Goal: Task Accomplishment & Management: Manage account settings

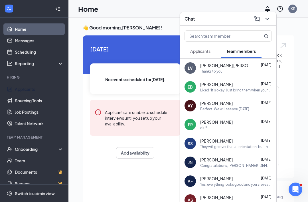
click at [271, 19] on button at bounding box center [267, 18] width 9 height 9
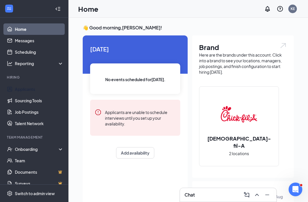
click at [15, 93] on link "Applicants" at bounding box center [39, 88] width 49 height 11
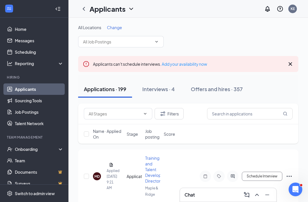
click at [293, 63] on icon "Cross" at bounding box center [290, 64] width 7 height 7
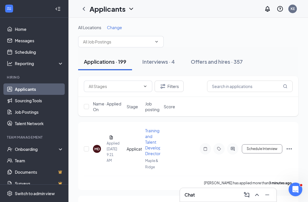
click at [152, 39] on input "text" at bounding box center [117, 42] width 69 height 6
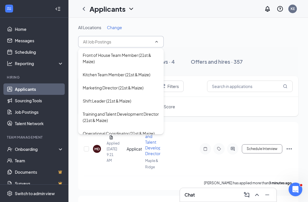
click at [95, 76] on div "Kitchen Team Member (21st & Maize)" at bounding box center [117, 74] width 68 height 6
type input "Kitchen Team Member (21st & Maize)"
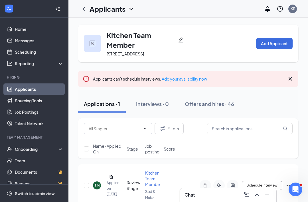
click at [284, 43] on button "Add Applicant" at bounding box center [274, 43] width 37 height 11
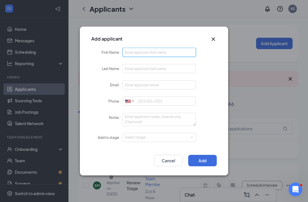
click at [134, 51] on input "First Name" at bounding box center [159, 52] width 73 height 9
type input "[PERSON_NAME]"
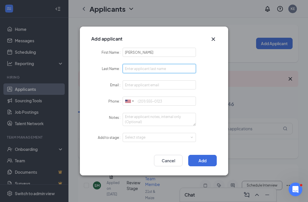
click at [136, 73] on input "Last Name" at bounding box center [159, 68] width 73 height 9
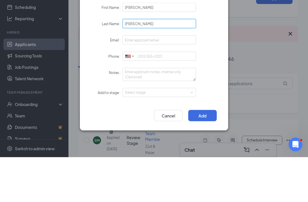
type input "[PERSON_NAME]"
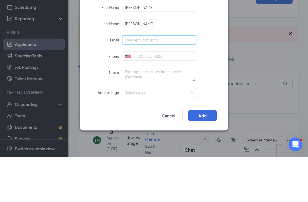
click at [127, 80] on input "Email" at bounding box center [159, 84] width 73 height 9
type input "E"
type input "[EMAIL_ADDRESS][DOMAIN_NAME]"
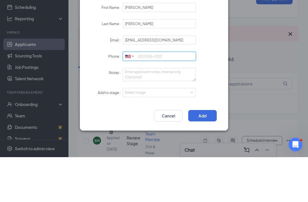
click at [137, 97] on input "Phone" at bounding box center [159, 101] width 73 height 9
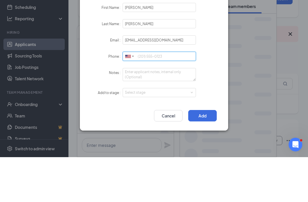
scroll to position [33, 0]
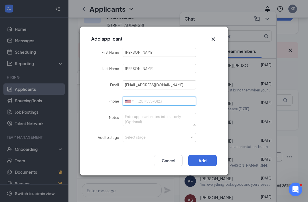
click at [147, 101] on input "Phone" at bounding box center [159, 101] width 73 height 9
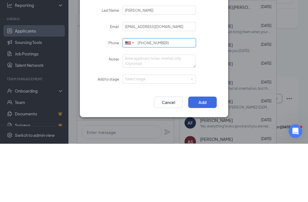
type input "[PHONE_NUMBER]"
click at [170, 134] on div "Select stage" at bounding box center [158, 137] width 66 height 6
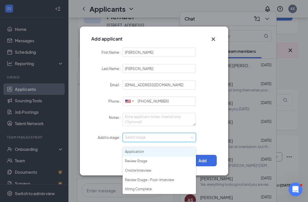
click at [132, 148] on li "Application" at bounding box center [159, 151] width 73 height 9
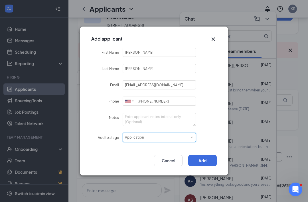
click at [201, 158] on button "Add" at bounding box center [202, 160] width 29 height 11
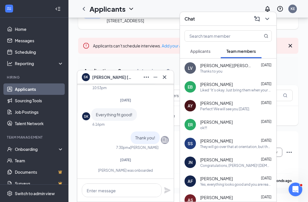
click at [168, 77] on button at bounding box center [164, 77] width 9 height 9
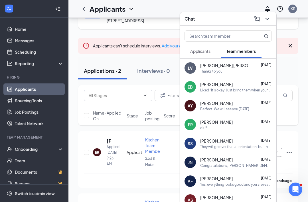
click at [271, 19] on button at bounding box center [267, 18] width 9 height 9
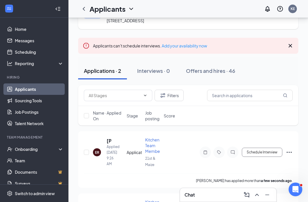
click at [58, 7] on icon "Collapse" at bounding box center [59, 9] width 2 height 4
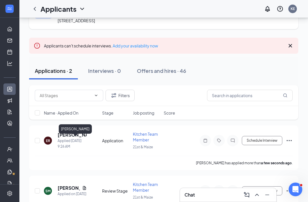
click at [73, 129] on div "[PERSON_NAME]" at bounding box center [75, 128] width 33 height 9
click at [69, 138] on h5 "[PERSON_NAME]" at bounding box center [72, 135] width 29 height 6
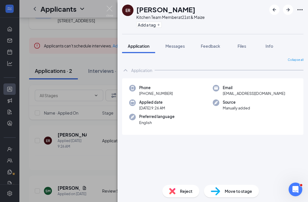
scroll to position [18, 0]
click at [218, 192] on img at bounding box center [215, 191] width 9 height 8
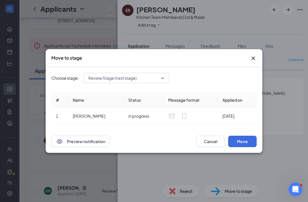
click at [92, 80] on span "Review Stage (next stage)" at bounding box center [113, 78] width 48 height 9
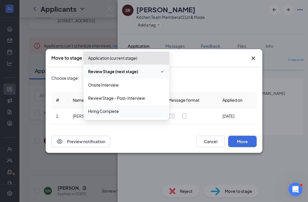
click at [93, 111] on span "Hiring Complete" at bounding box center [103, 111] width 31 height 6
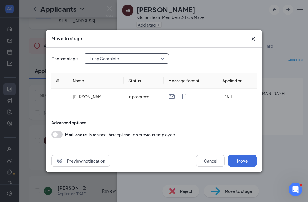
click at [246, 160] on button "Move" at bounding box center [242, 160] width 29 height 11
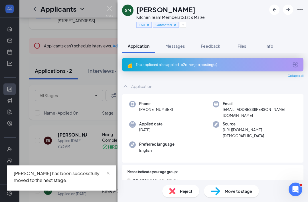
click at [10, 149] on div "SM [PERSON_NAME] Kitchen Team Member at 21st & Maize 15u Contacted Application …" at bounding box center [154, 101] width 308 height 202
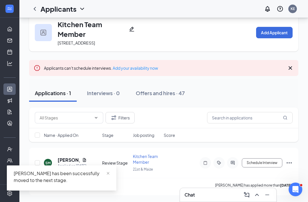
scroll to position [18, 0]
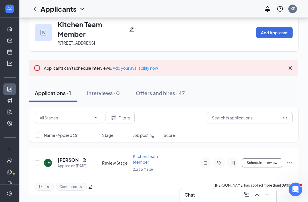
click at [7, 143] on div at bounding box center [9, 148] width 19 height 11
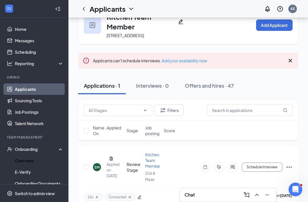
click at [19, 158] on link "Overview" at bounding box center [39, 160] width 49 height 11
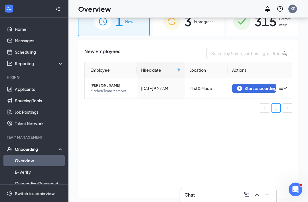
click at [246, 88] on div "Start onboarding" at bounding box center [254, 88] width 35 height 5
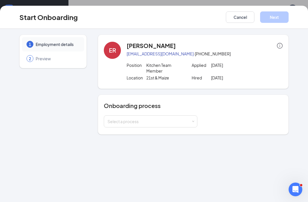
click at [114, 120] on div "Select a process" at bounding box center [150, 121] width 84 height 6
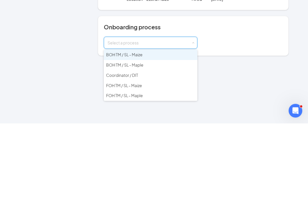
click at [115, 131] on span "BOH TM / SL - Maize" at bounding box center [124, 133] width 37 height 5
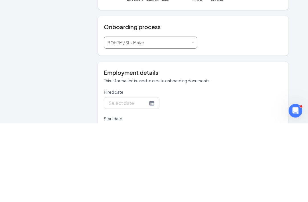
type input "[DATE]"
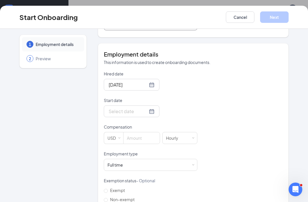
scroll to position [97, 0]
click at [146, 113] on div at bounding box center [132, 110] width 46 height 7
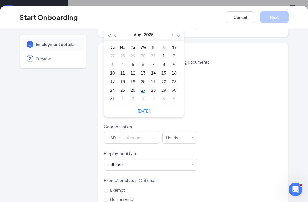
type input "[DATE]"
click at [144, 91] on div "27" at bounding box center [143, 90] width 7 height 7
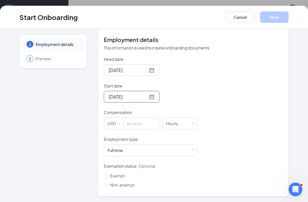
scroll to position [111, 0]
click at [129, 123] on input at bounding box center [142, 123] width 36 height 11
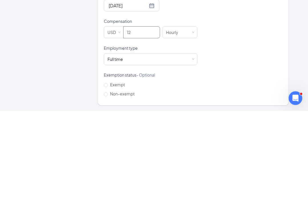
type input "12"
click at [119, 145] on div "Full time Works 30+ hours per week and is reasonably expected to work" at bounding box center [151, 150] width 86 height 11
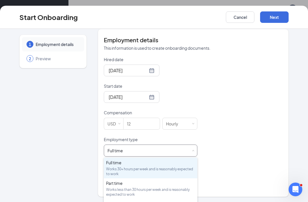
click at [110, 186] on div "Part time Works less than 30 hours per week and is reasonably expected to work" at bounding box center [150, 188] width 89 height 17
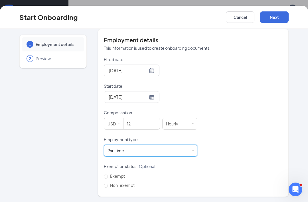
click at [106, 187] on input "Non-exempt" at bounding box center [106, 186] width 4 height 4
radio input "true"
click at [274, 15] on button "Next" at bounding box center [274, 16] width 29 height 11
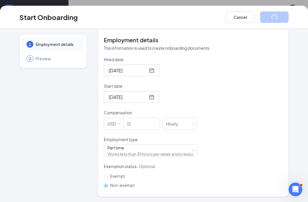
scroll to position [5, 0]
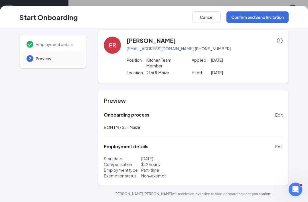
click at [240, 18] on button "Confirm and Send Invitation" at bounding box center [258, 16] width 62 height 11
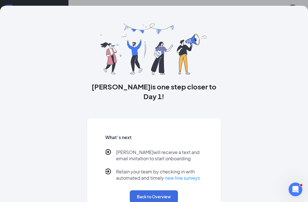
scroll to position [0, 0]
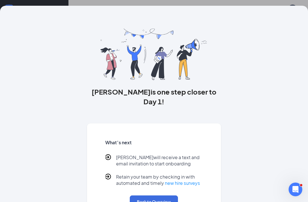
click at [144, 195] on button "Back to Overview" at bounding box center [154, 201] width 48 height 13
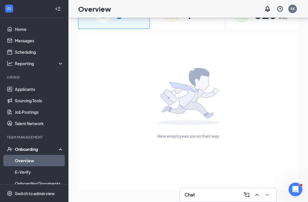
scroll to position [1, 0]
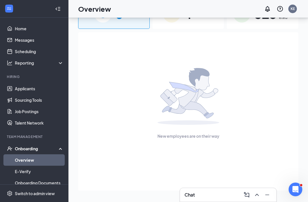
click at [190, 193] on h3 "Chat" at bounding box center [190, 195] width 10 height 6
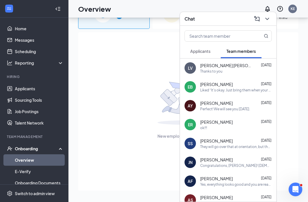
click at [211, 127] on div "ok!!!" at bounding box center [236, 127] width 72 height 5
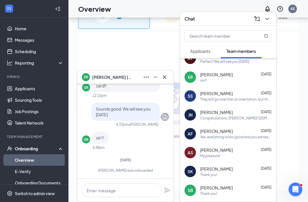
scroll to position [51, 0]
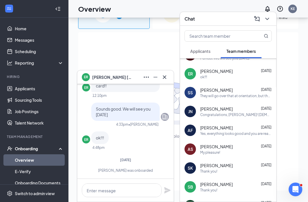
click at [168, 75] on button at bounding box center [164, 77] width 9 height 9
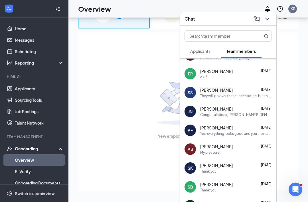
click at [267, 19] on icon "ChevronDown" at bounding box center [268, 19] width 4 height 2
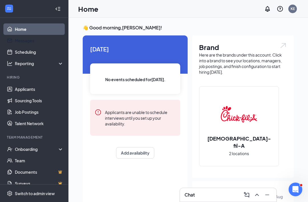
click at [19, 42] on link "Messages" at bounding box center [39, 40] width 49 height 11
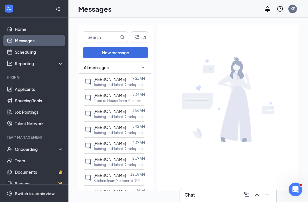
click at [17, 40] on link "Messages" at bounding box center [39, 40] width 49 height 11
click at [196, 196] on div "Chat" at bounding box center [228, 194] width 87 height 9
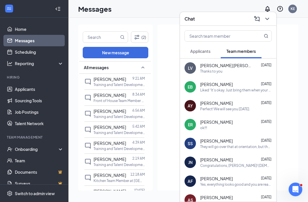
click at [197, 51] on span "Applicants" at bounding box center [200, 51] width 20 height 5
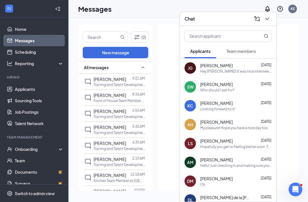
click at [208, 71] on div "Hey Jacqueline! It was nice interviewing you today for the Team Member position…" at bounding box center [236, 71] width 72 height 5
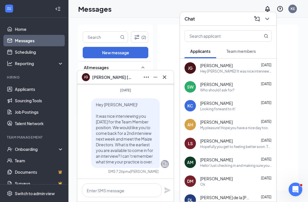
click at [166, 76] on icon "Cross" at bounding box center [164, 77] width 7 height 7
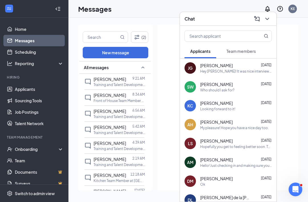
click at [270, 17] on icon "ChevronDown" at bounding box center [267, 18] width 7 height 7
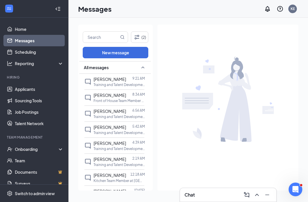
click at [205, 196] on div "Chat" at bounding box center [228, 194] width 87 height 9
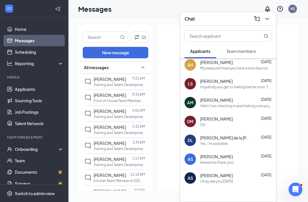
click at [233, 51] on span "Team members" at bounding box center [241, 51] width 29 height 5
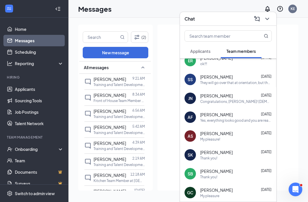
click at [233, 51] on span "Team members" at bounding box center [241, 51] width 29 height 5
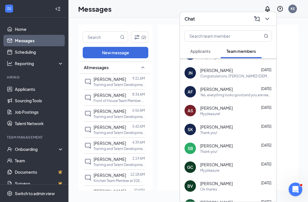
scroll to position [92, 0]
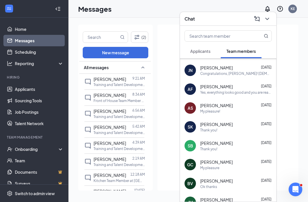
click at [206, 129] on div "Thank you!" at bounding box center [208, 130] width 17 height 5
